Goal: Entertainment & Leisure: Consume media (video, audio)

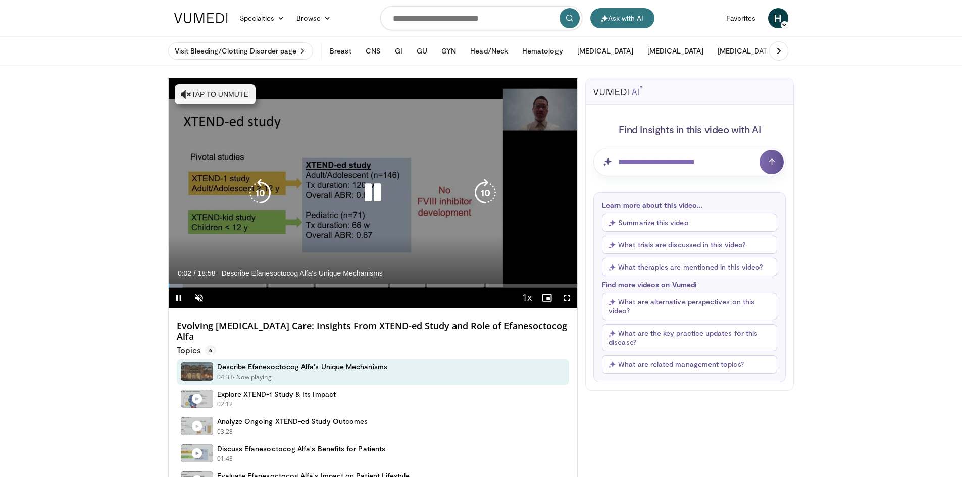
click at [191, 94] on button "Tap to unmute" at bounding box center [215, 94] width 81 height 20
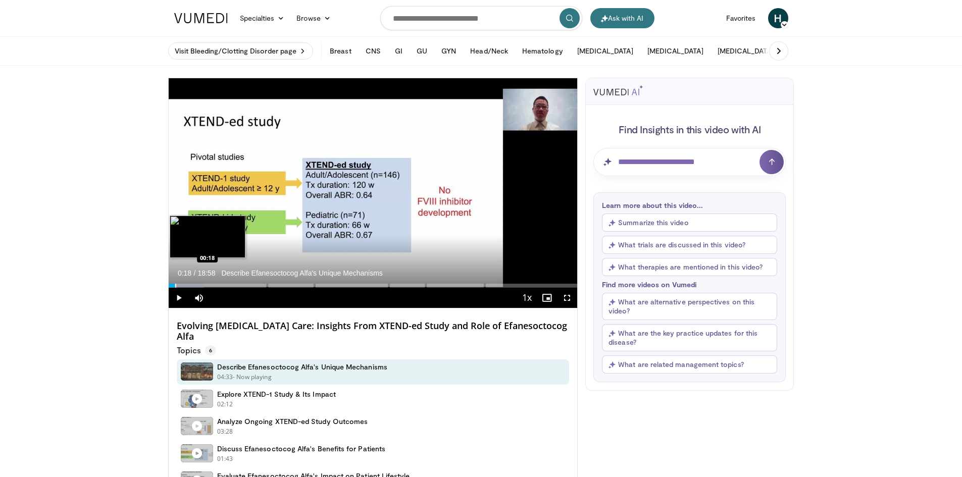
click at [175, 283] on div "Loaded : 8.71% 00:18 00:18" at bounding box center [373, 283] width 409 height 10
drag, startPoint x: 174, startPoint y: 287, endPoint x: 169, endPoint y: 286, distance: 5.8
click at [169, 286] on div "00:01" at bounding box center [169, 286] width 1 height 4
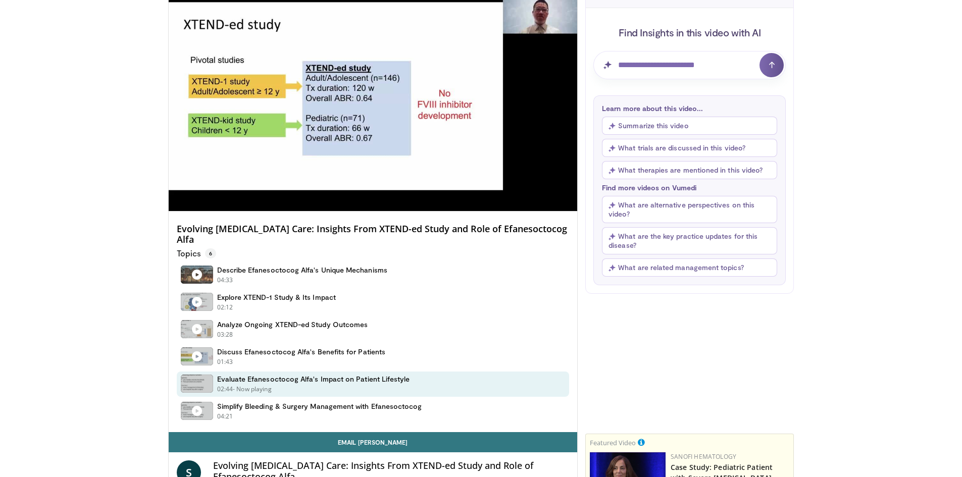
scroll to position [101, 0]
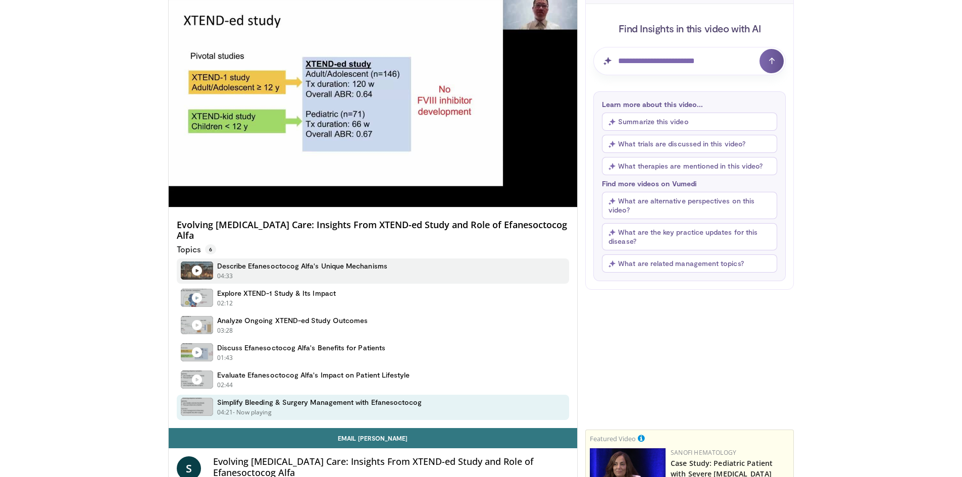
click at [312, 262] on h4 "Describe Efanesoctocog Alfa's Unique Mechanisms" at bounding box center [302, 266] width 170 height 9
